Goal: Communication & Community: Answer question/provide support

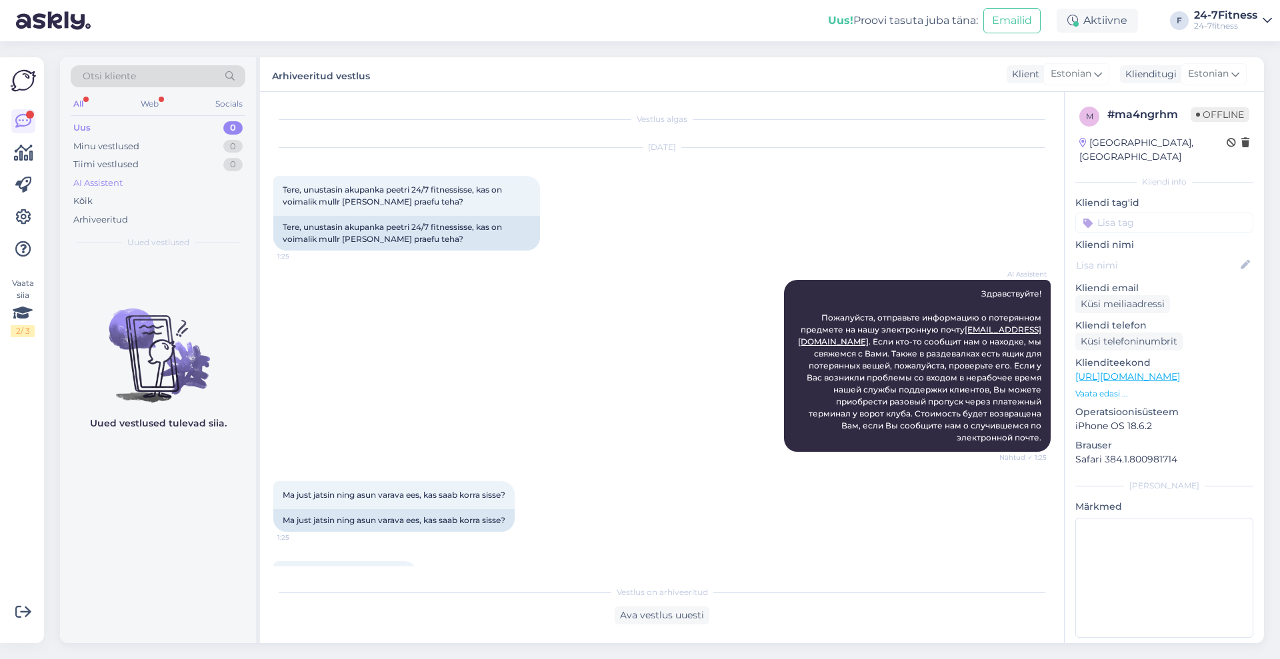
scroll to position [353, 0]
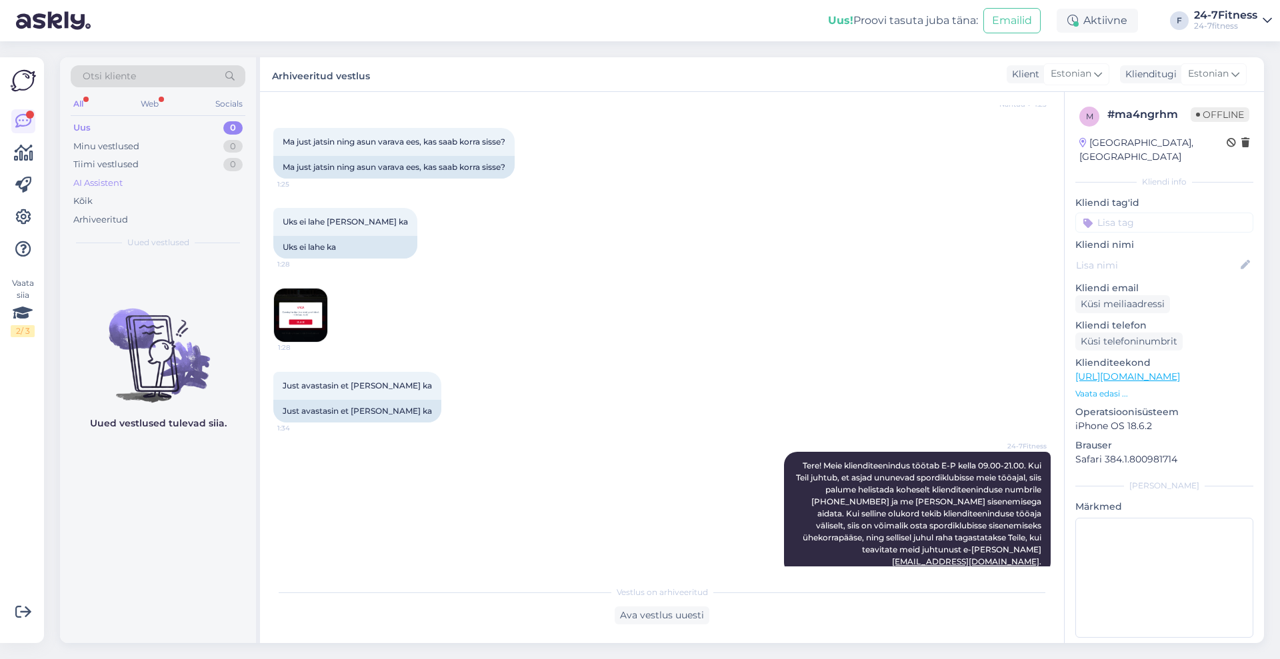
click at [105, 175] on div "AI Assistent" at bounding box center [158, 183] width 175 height 19
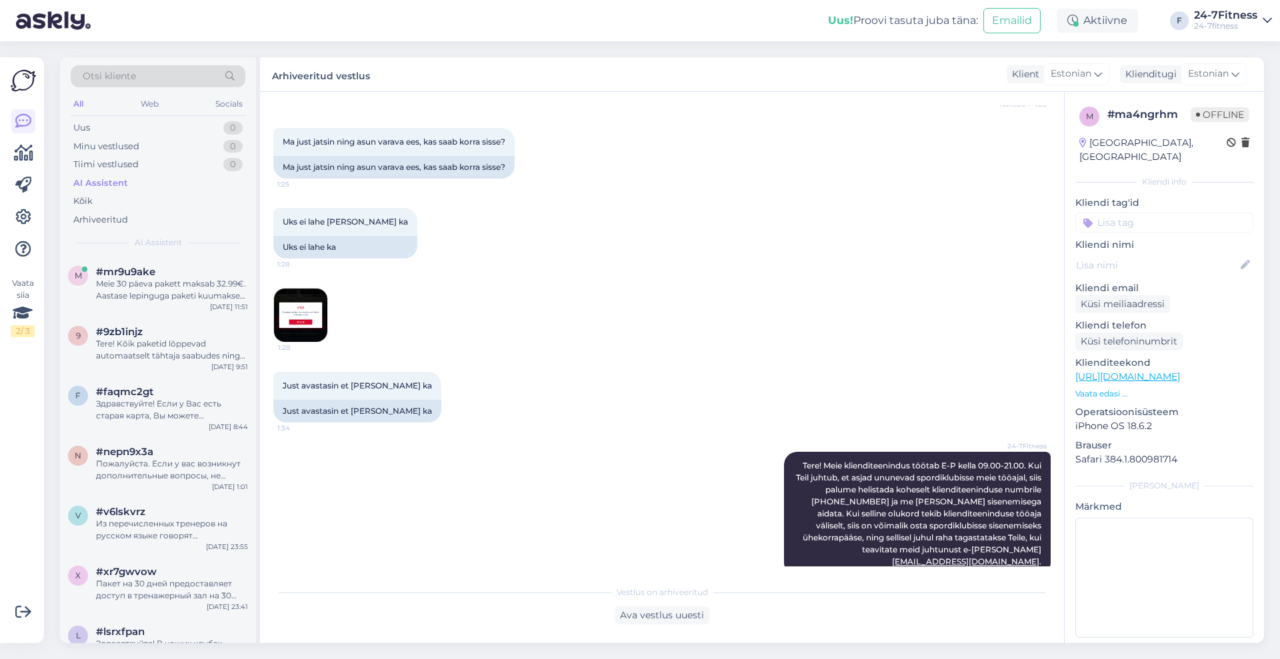
click at [145, 301] on div "Meie 30 päeva pakett maksab 32.99€. Aastase lepinguga paketi kuumakse on 20.99€." at bounding box center [172, 290] width 152 height 24
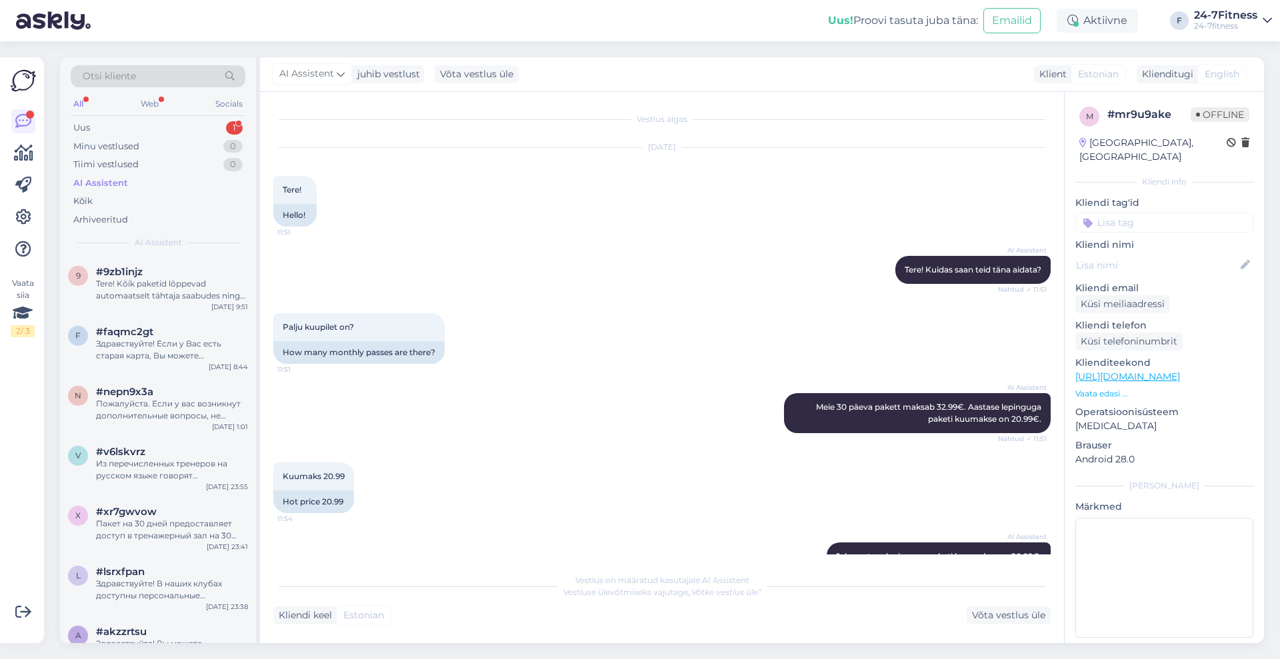
scroll to position [111, 0]
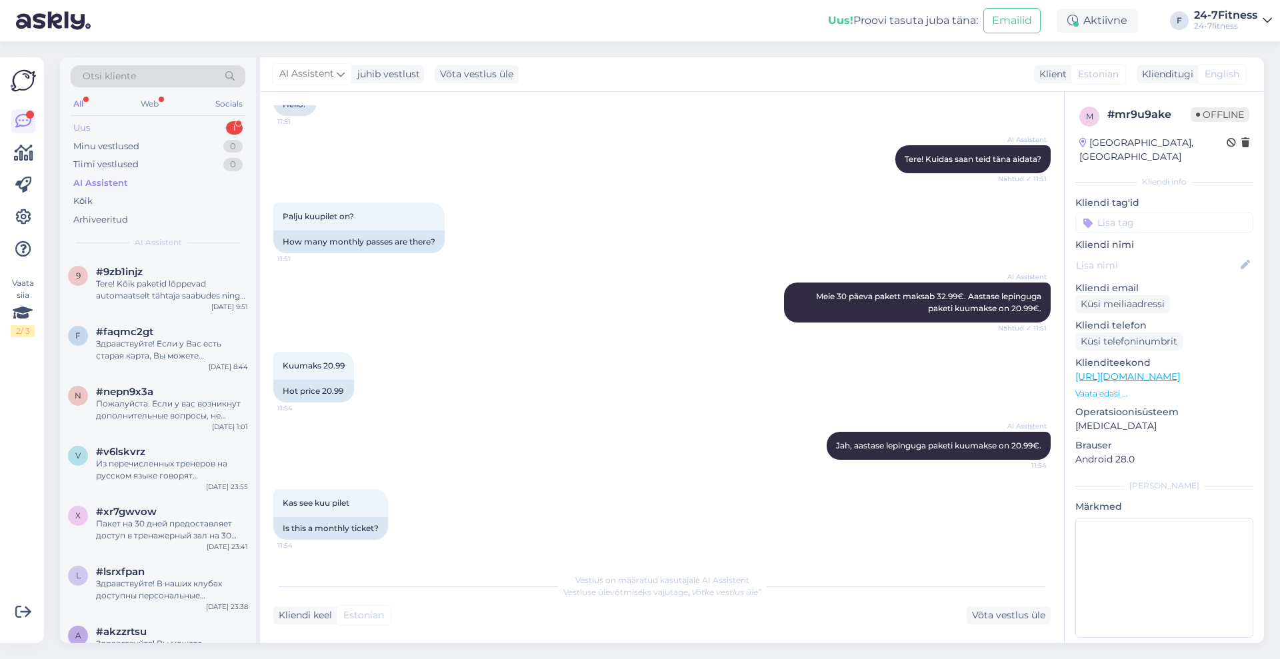
click at [103, 119] on div "Uus 1" at bounding box center [158, 128] width 175 height 19
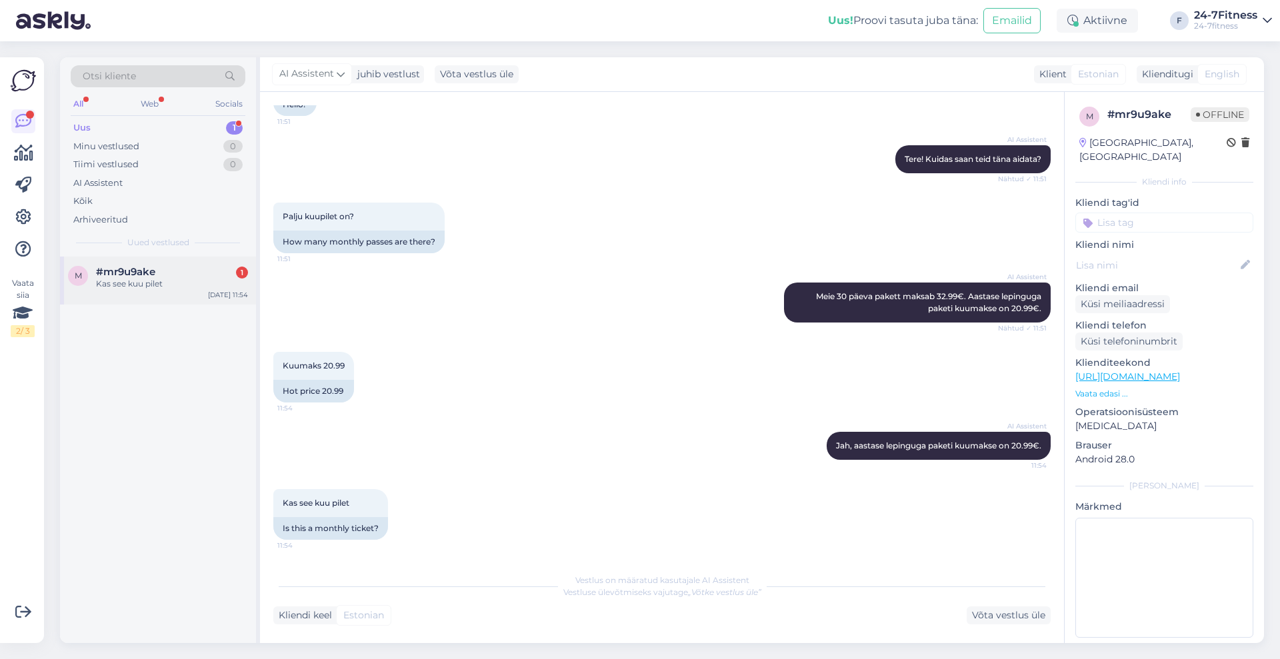
click at [150, 275] on span "#mr9u9ake" at bounding box center [125, 272] width 59 height 12
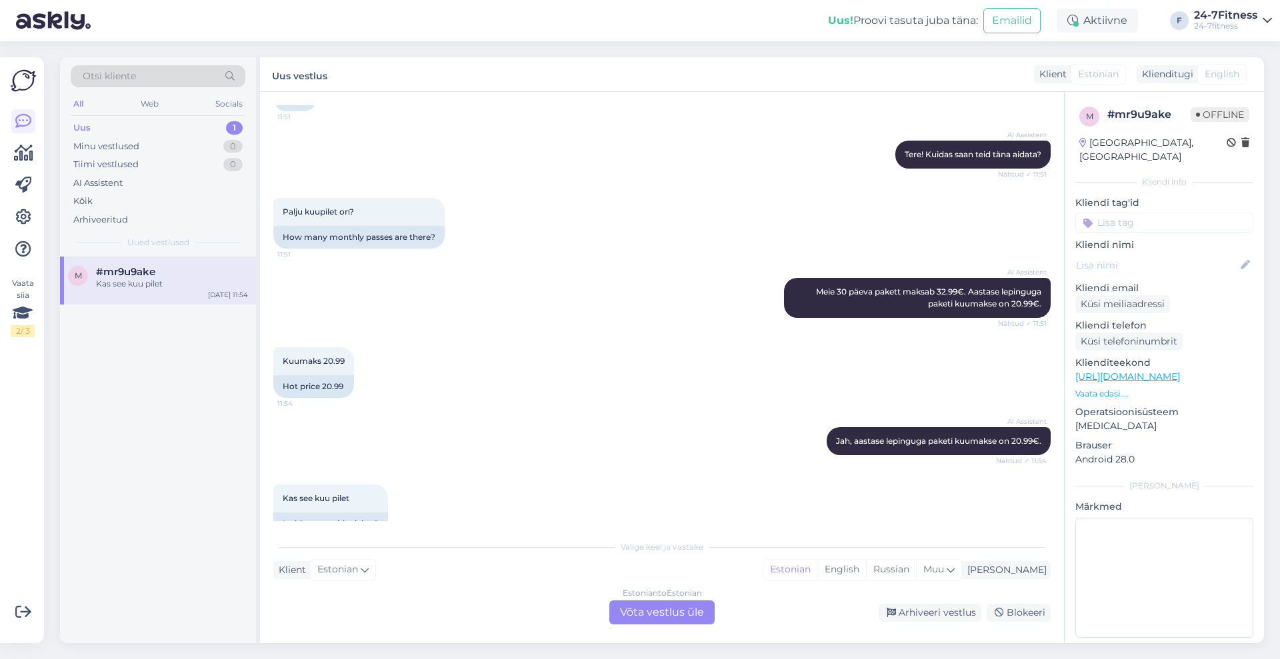
scroll to position [144, 0]
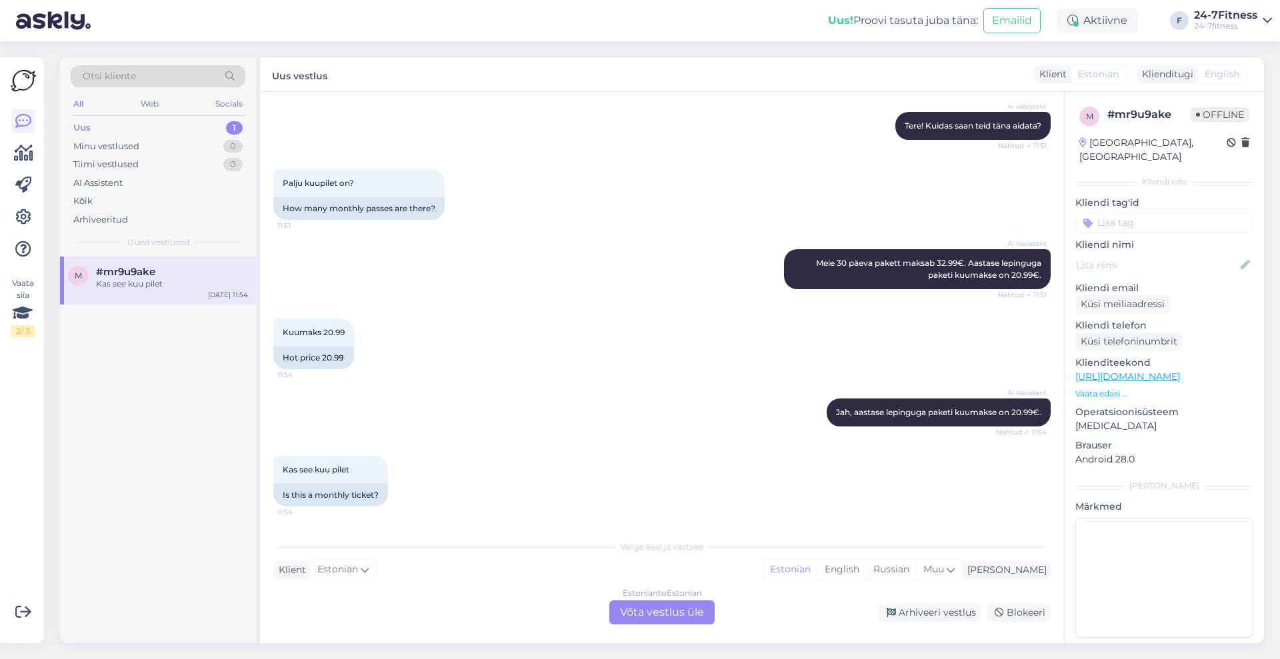
click at [685, 605] on div "Estonian to Estonian Võta vestlus üle" at bounding box center [661, 613] width 105 height 24
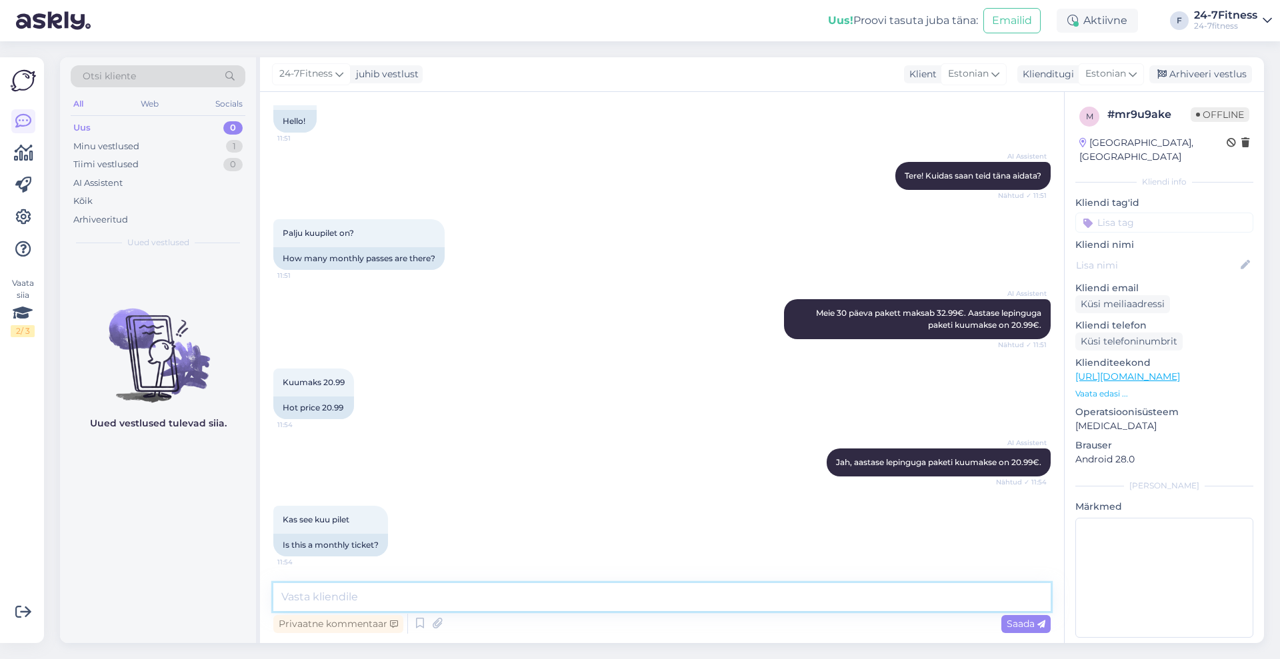
click at [605, 589] on textarea at bounding box center [661, 597] width 777 height 28
type textarea "s"
click at [842, 596] on textarea "Tegemist on sellisel juhul aastaks ajaks sõlmitava siduva lepinguga, mille jook…" at bounding box center [661, 597] width 777 height 28
type textarea "Tegemist on sellisel juhul aastaks ajaks sõlmitava siduva lepinguga, mille jook…"
click at [1035, 627] on span "Saada" at bounding box center [1026, 624] width 39 height 12
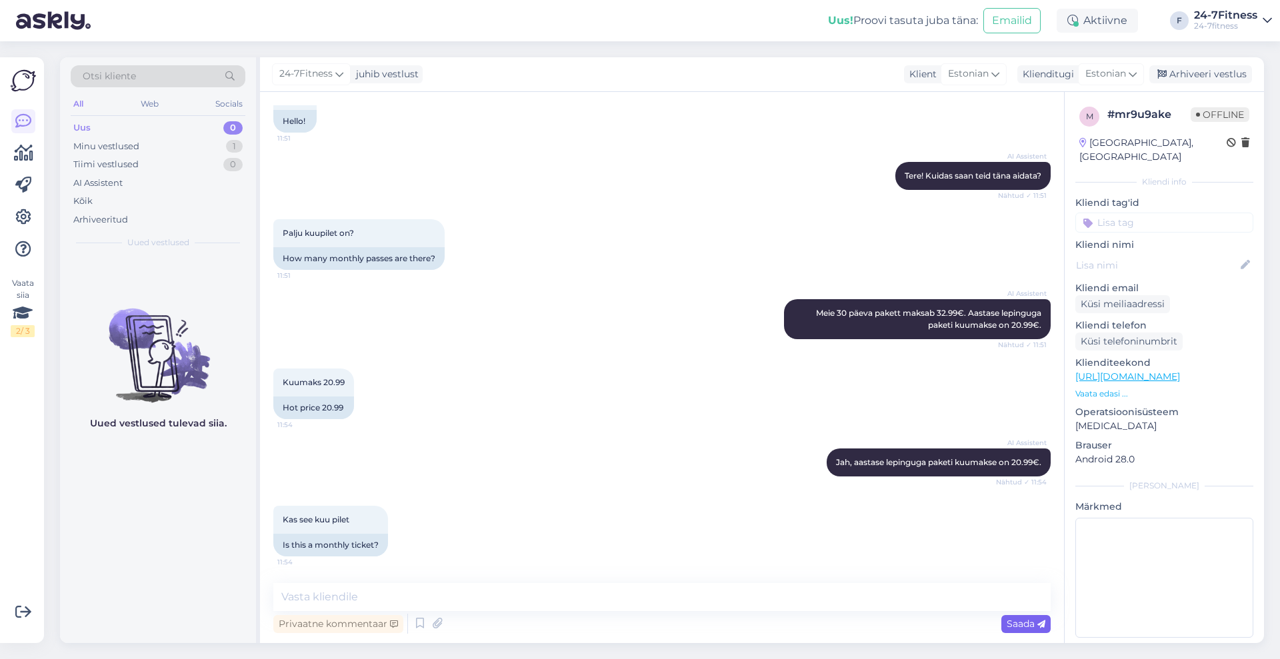
scroll to position [175, 0]
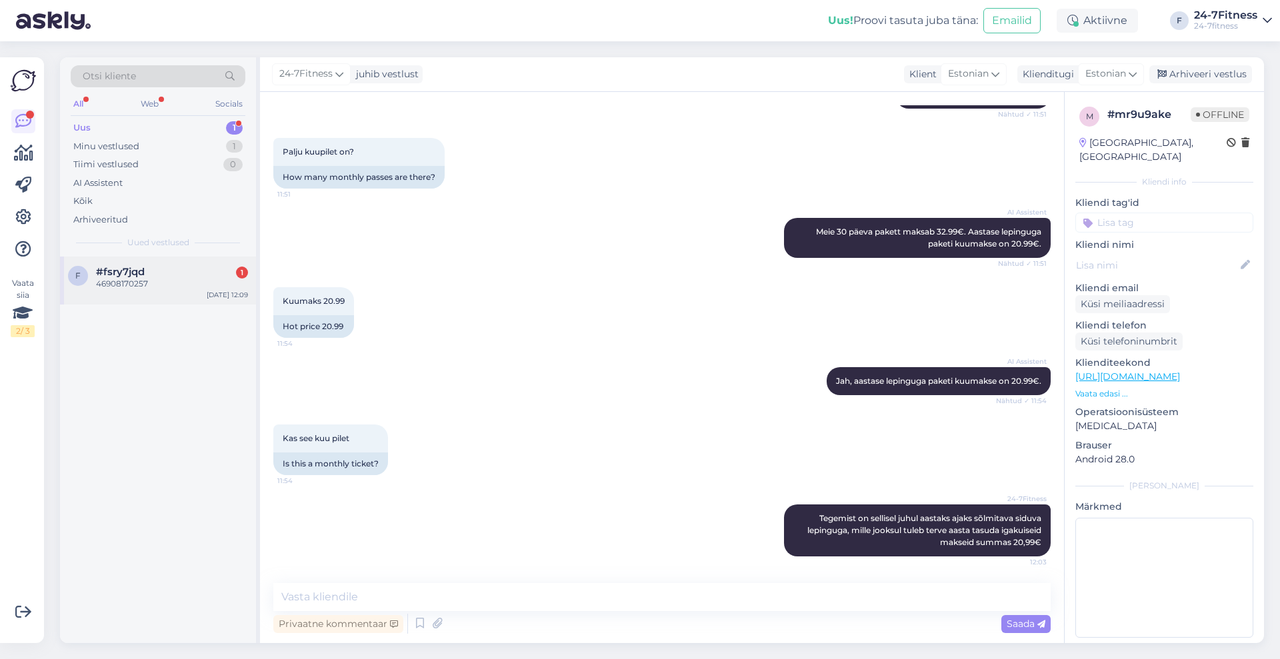
click at [177, 268] on div "#fsry7jqd 1" at bounding box center [172, 272] width 152 height 12
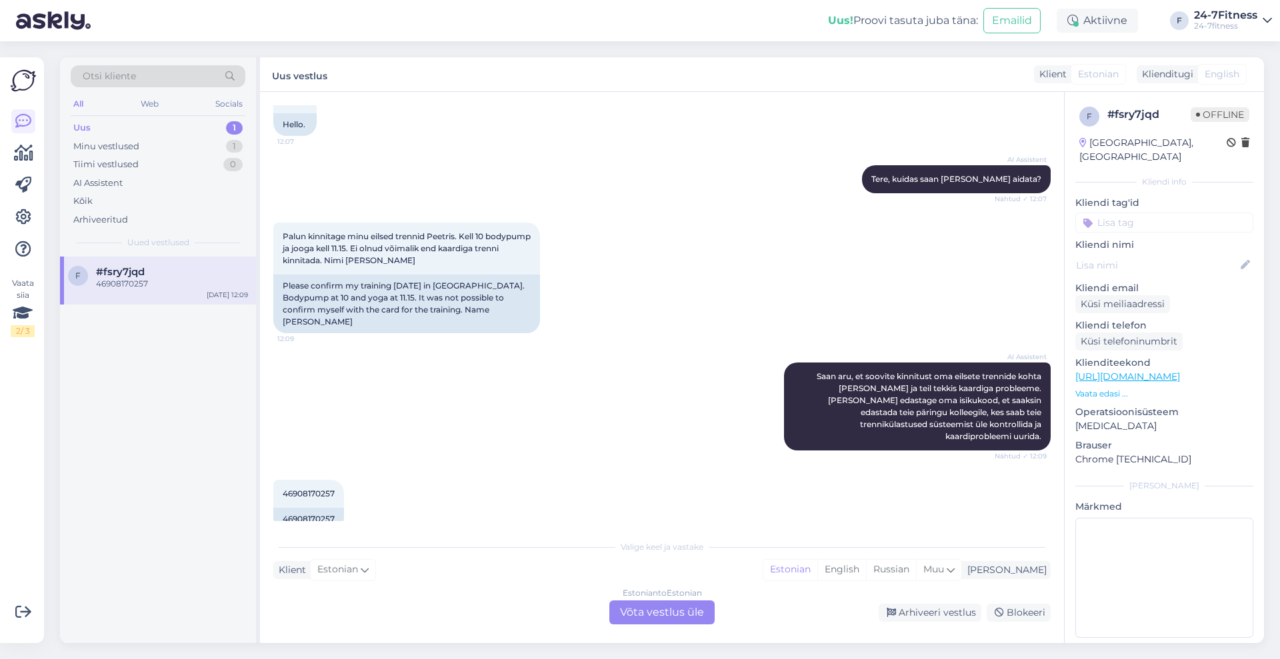
click at [643, 618] on div "Estonian to Estonian Võta vestlus üle" at bounding box center [661, 613] width 105 height 24
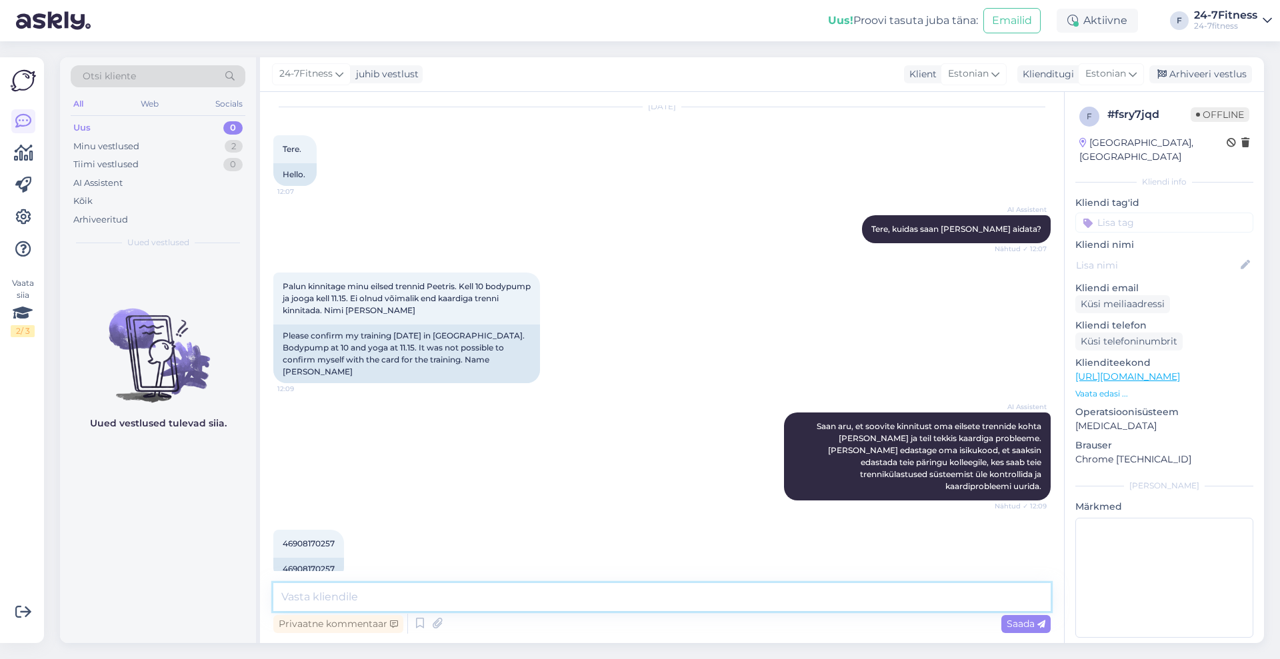
click at [640, 608] on textarea at bounding box center [661, 597] width 777 height 28
type textarea "Tere! Täname info eest, võtame teatavaks, et osalesite eilsetes broneeritud tre…"
click at [1033, 627] on span "Saada" at bounding box center [1026, 624] width 39 height 12
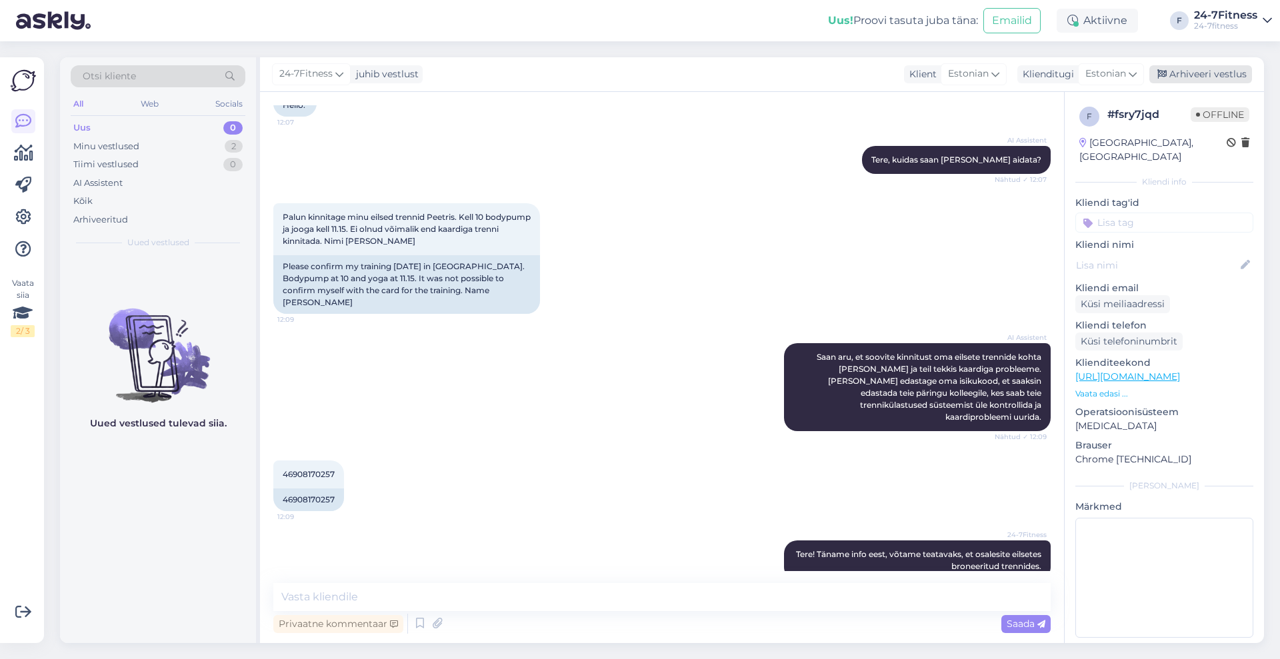
click at [1183, 71] on div "Arhiveeri vestlus" at bounding box center [1200, 74] width 103 height 18
